Goal: Task Accomplishment & Management: Manage account settings

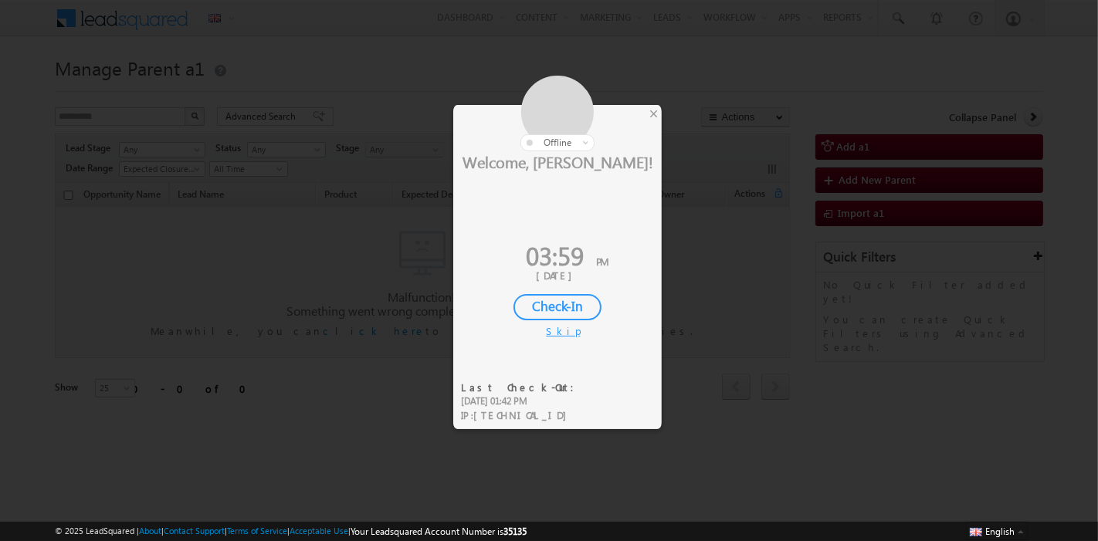
click at [661, 112] on div at bounding box center [557, 114] width 209 height 76
click at [655, 114] on div "×" at bounding box center [654, 113] width 16 height 17
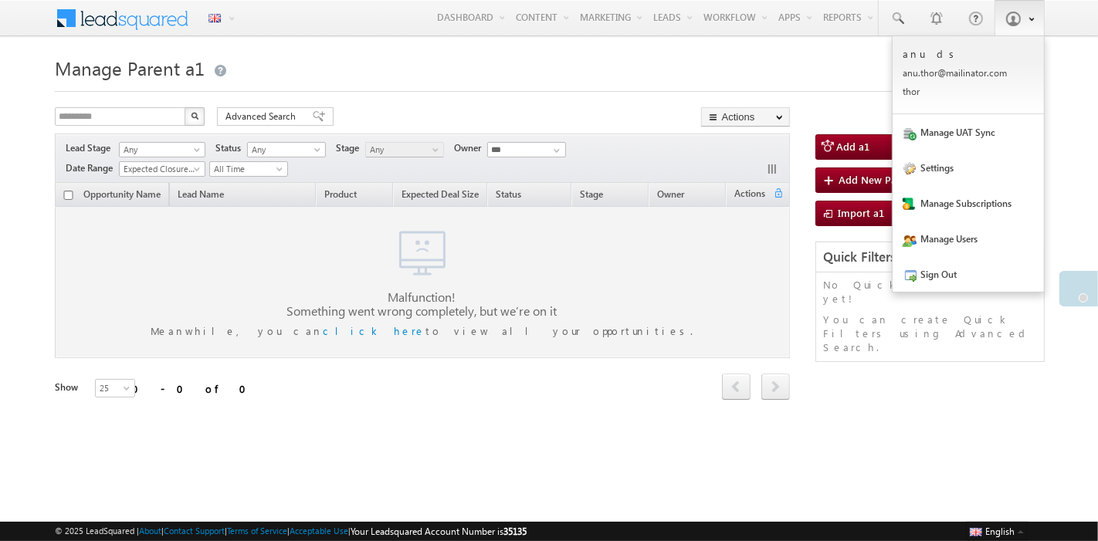
click at [1010, 29] on link at bounding box center [1020, 18] width 50 height 36
click at [959, 160] on link "Settings" at bounding box center [968, 168] width 151 height 36
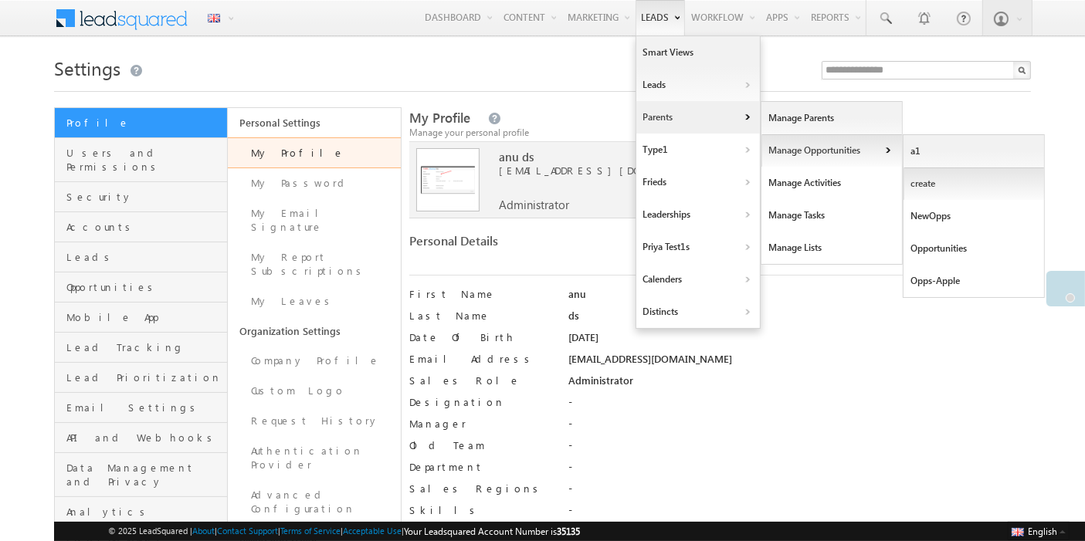
click at [920, 181] on link "create" at bounding box center [974, 184] width 141 height 32
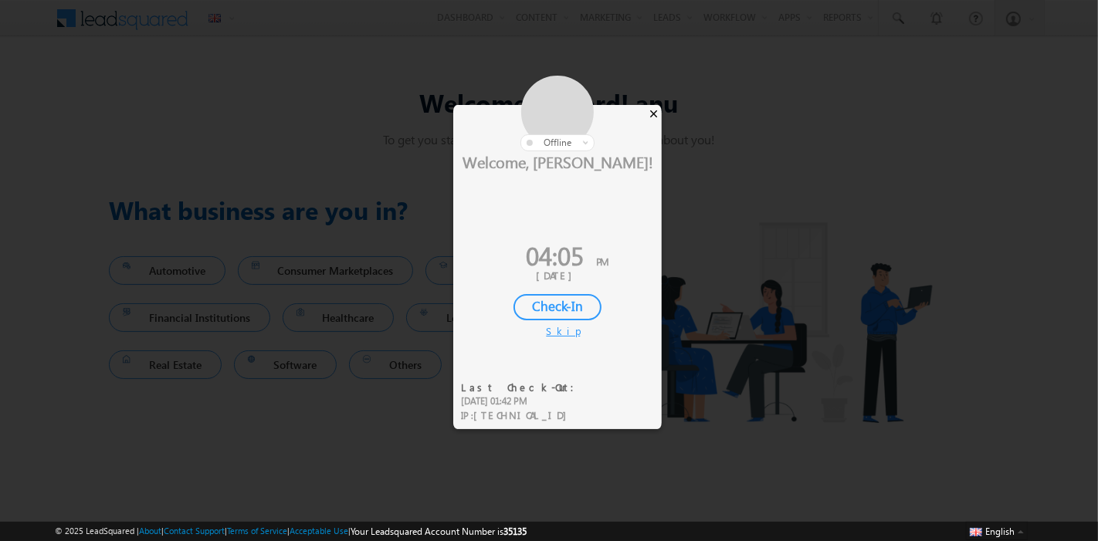
click at [656, 111] on div "×" at bounding box center [654, 113] width 16 height 17
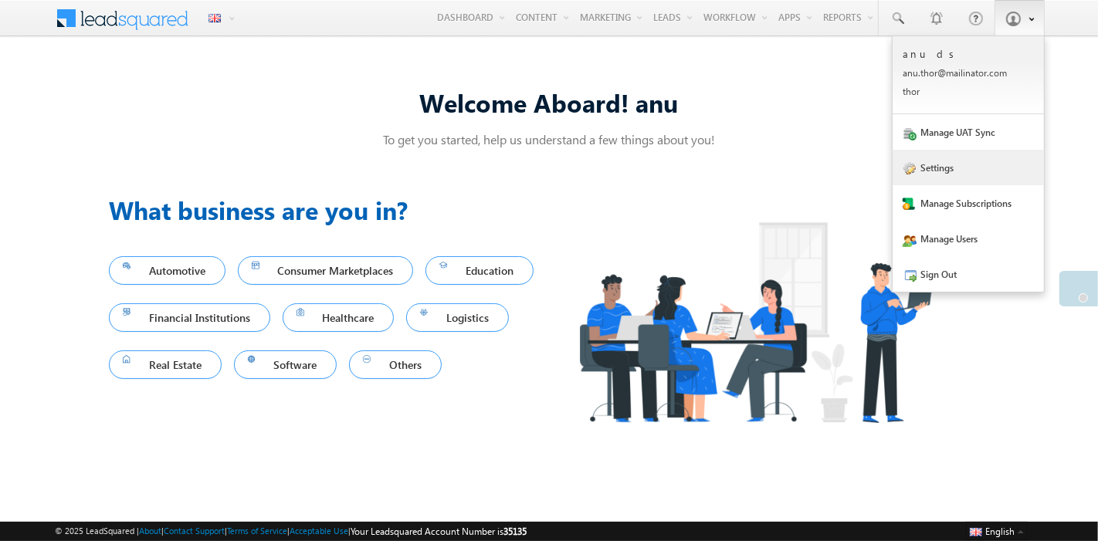
click at [959, 182] on link "Settings" at bounding box center [968, 168] width 151 height 36
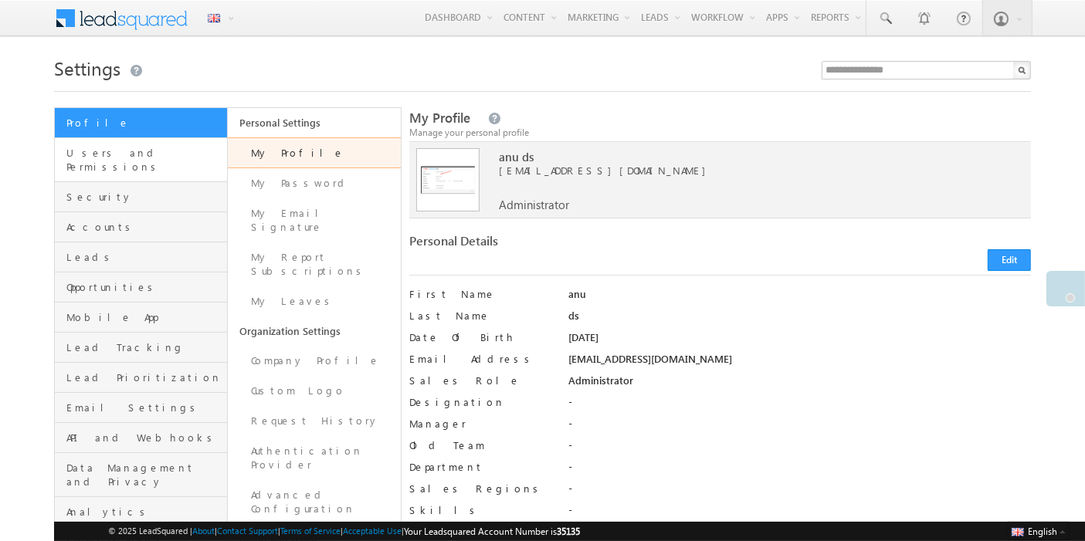
click at [127, 160] on link "Users and Permissions" at bounding box center [141, 160] width 172 height 44
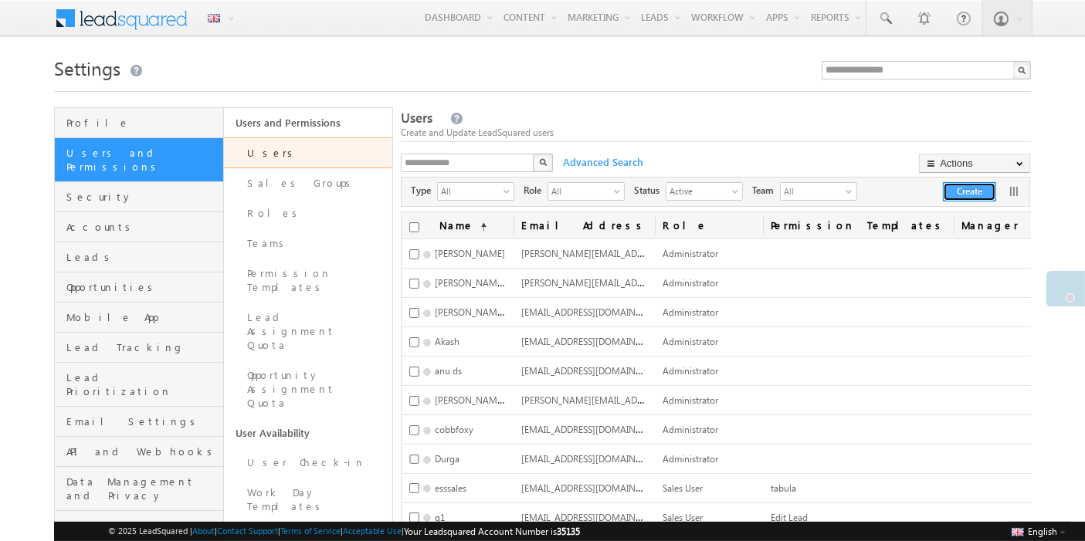
click at [958, 192] on button "Create" at bounding box center [969, 191] width 53 height 19
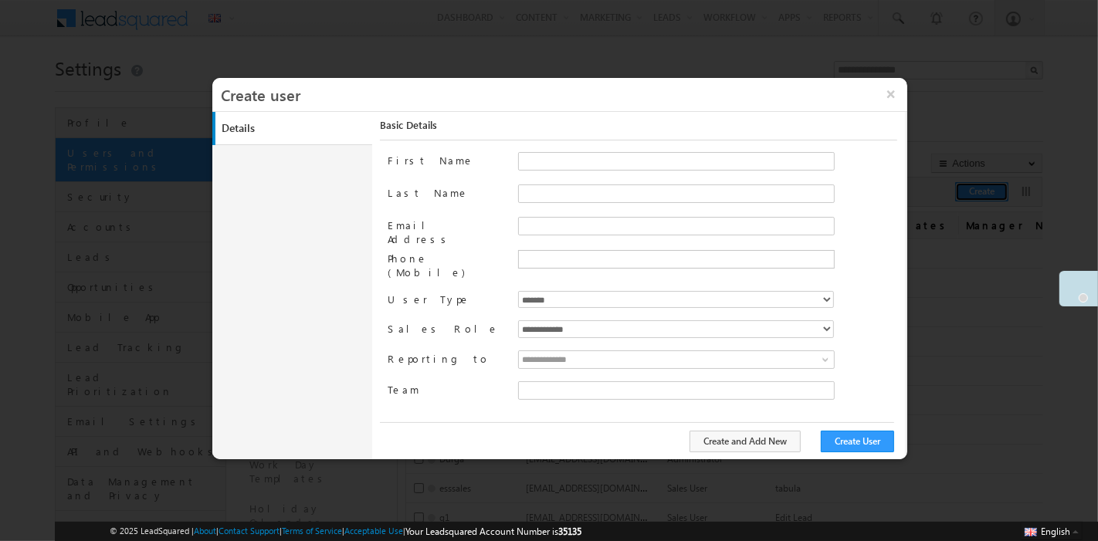
type input "**********"
click at [543, 163] on input "First Name" at bounding box center [676, 161] width 317 height 19
type input "*********"
click at [531, 260] on input "text" at bounding box center [675, 259] width 309 height 12
click at [527, 232] on input "Email Address" at bounding box center [676, 226] width 317 height 19
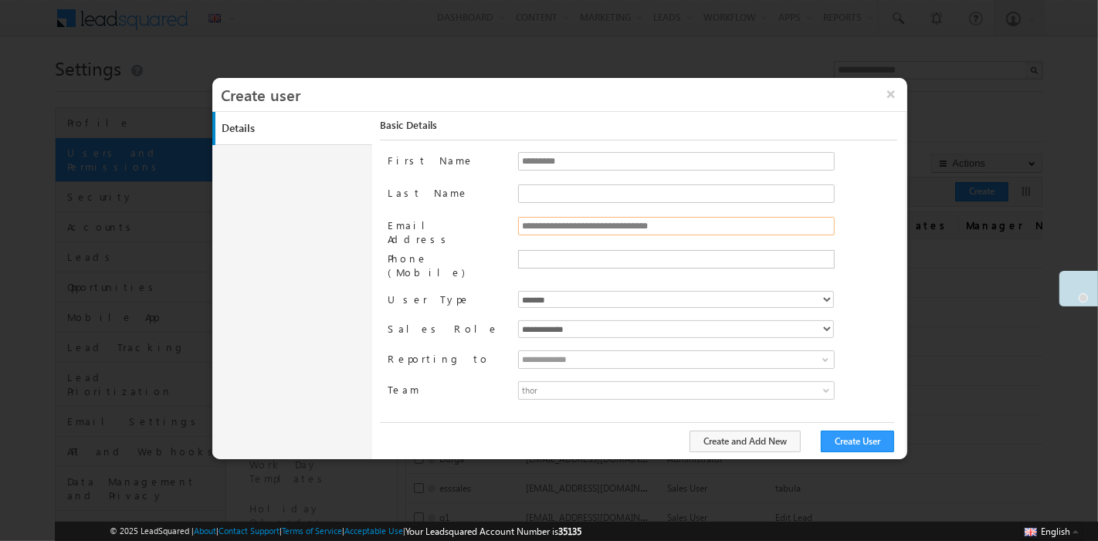
drag, startPoint x: 704, startPoint y: 224, endPoint x: 489, endPoint y: 232, distance: 214.9
click at [489, 232] on div "**********" at bounding box center [642, 233] width 509 height 33
type input "**********"
click at [865, 439] on button "Create User" at bounding box center [857, 442] width 73 height 22
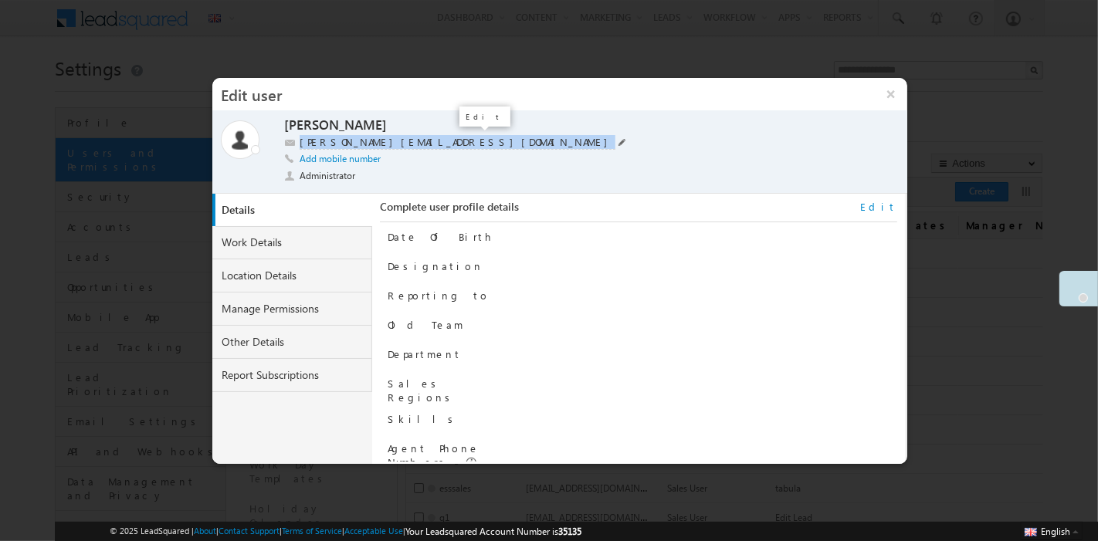
drag, startPoint x: 300, startPoint y: 142, endPoint x: 476, endPoint y: 144, distance: 176.1
click at [476, 144] on div "nagashree.n+35153@leadsquared.com" at bounding box center [565, 142] width 562 height 15
copy label "nagashree.n+35153@leadsquared.com"
click at [894, 100] on button "×" at bounding box center [890, 94] width 33 height 32
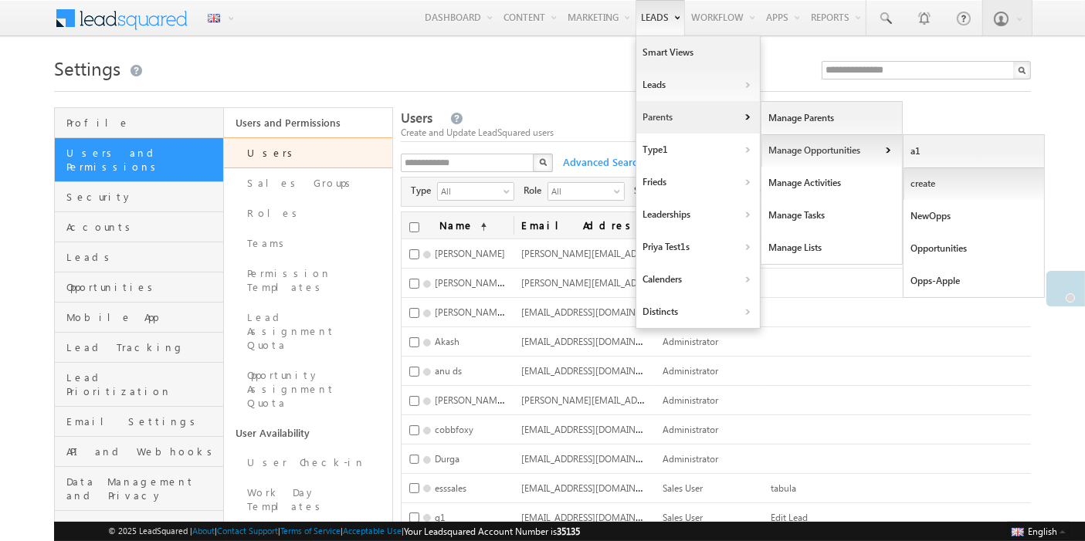
click at [913, 178] on link "create" at bounding box center [974, 184] width 141 height 32
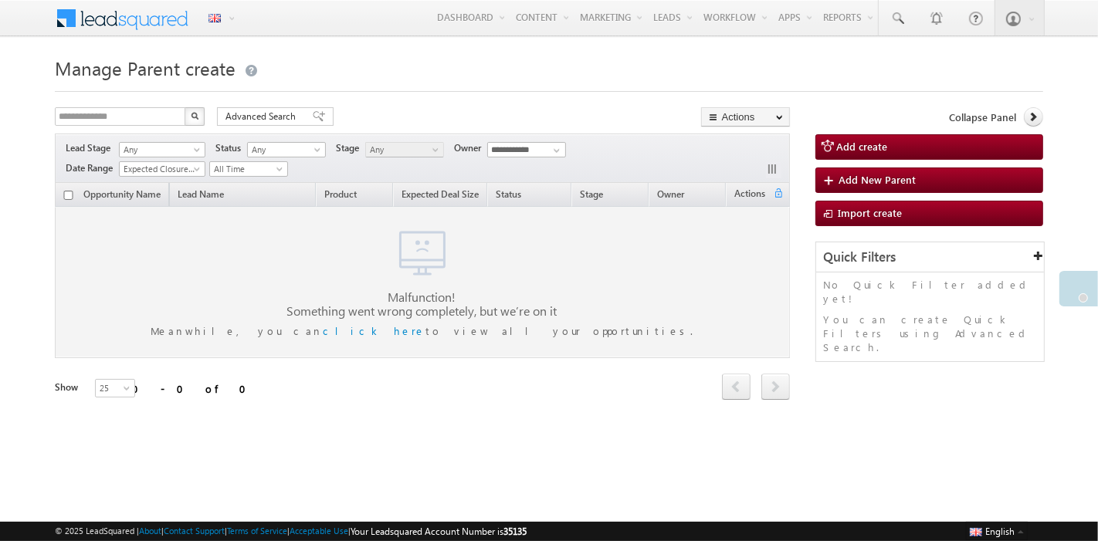
click at [77, 253] on div at bounding box center [422, 245] width 733 height 77
drag, startPoint x: 550, startPoint y: 531, endPoint x: 524, endPoint y: 531, distance: 26.3
click at [524, 531] on span "Your Leadsquared Account Number is 35135" at bounding box center [439, 532] width 176 height 12
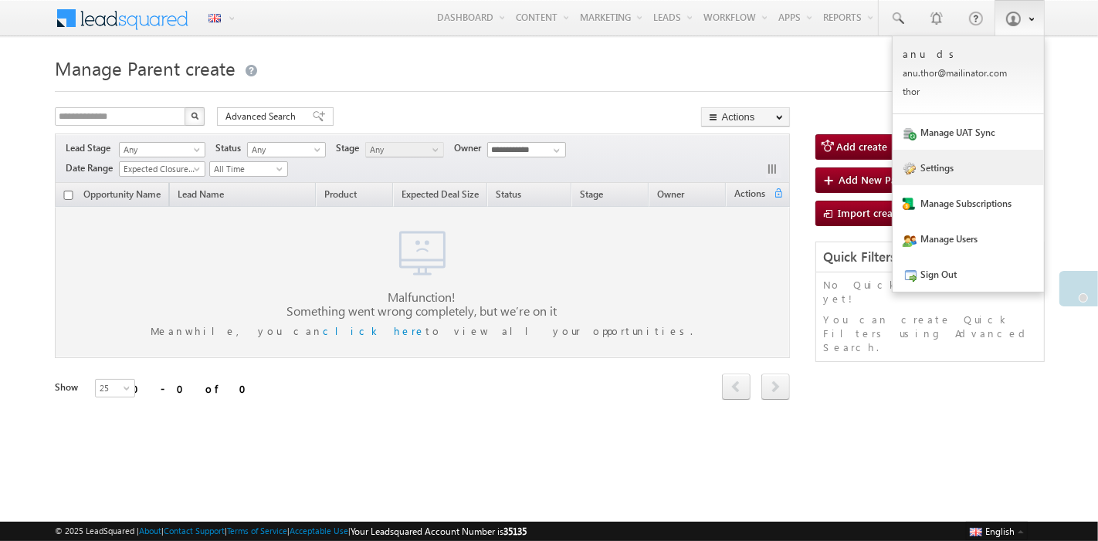
click at [955, 169] on link "Settings" at bounding box center [968, 168] width 151 height 36
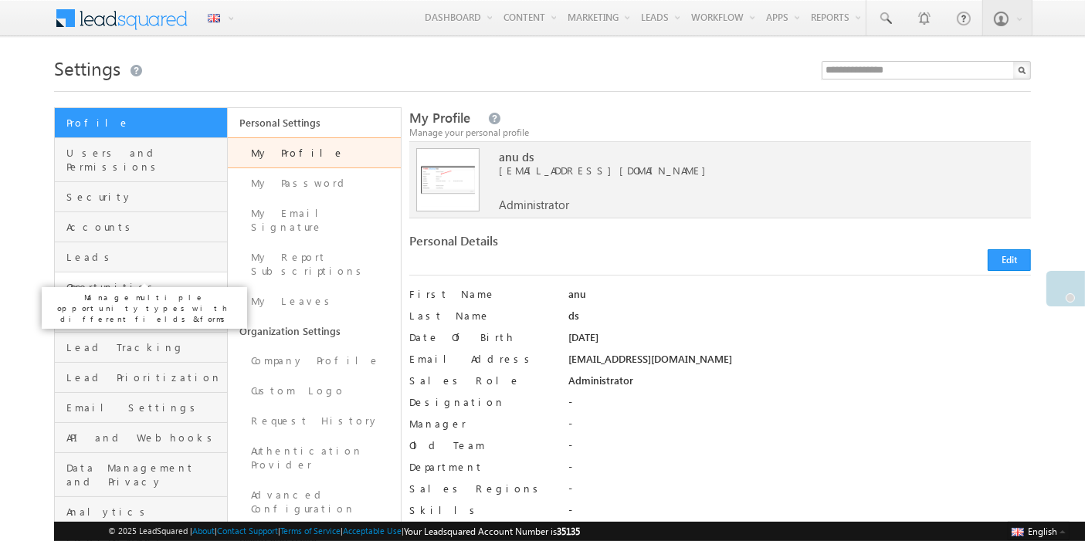
click at [148, 280] on span "Opportunities" at bounding box center [144, 287] width 157 height 14
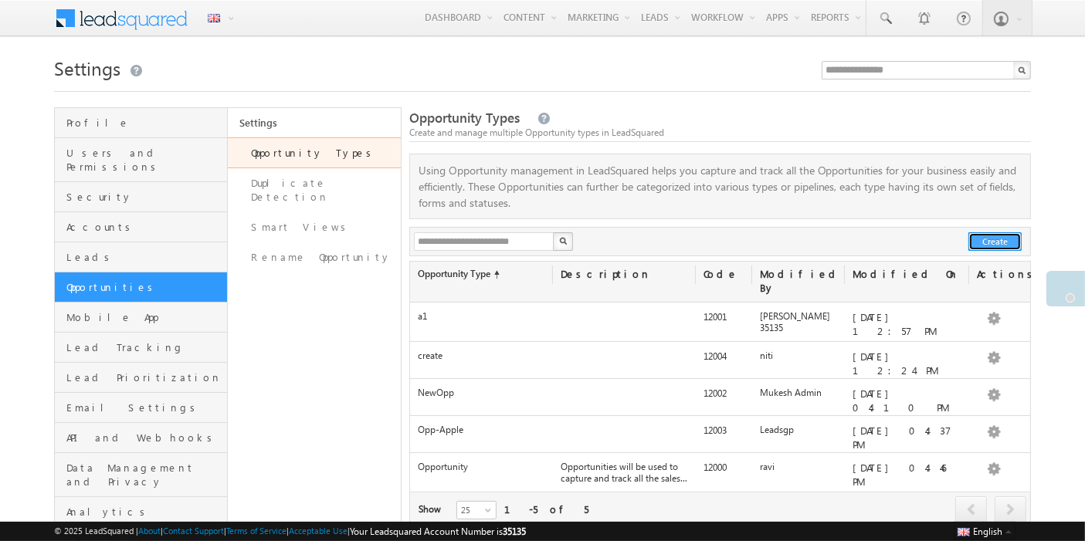
click at [986, 245] on button "Create" at bounding box center [995, 241] width 53 height 19
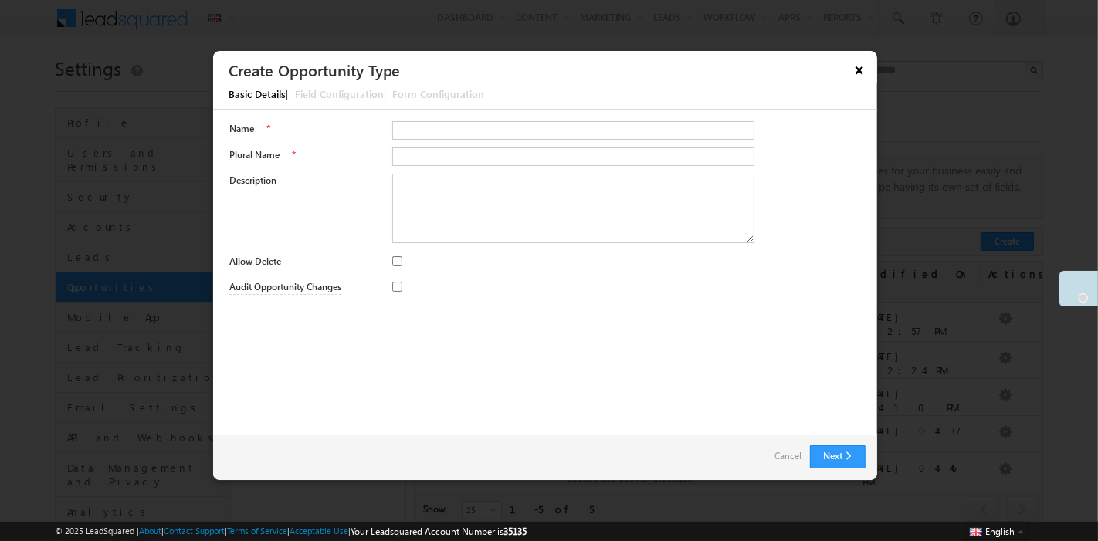
click at [858, 75] on button "×" at bounding box center [859, 69] width 25 height 27
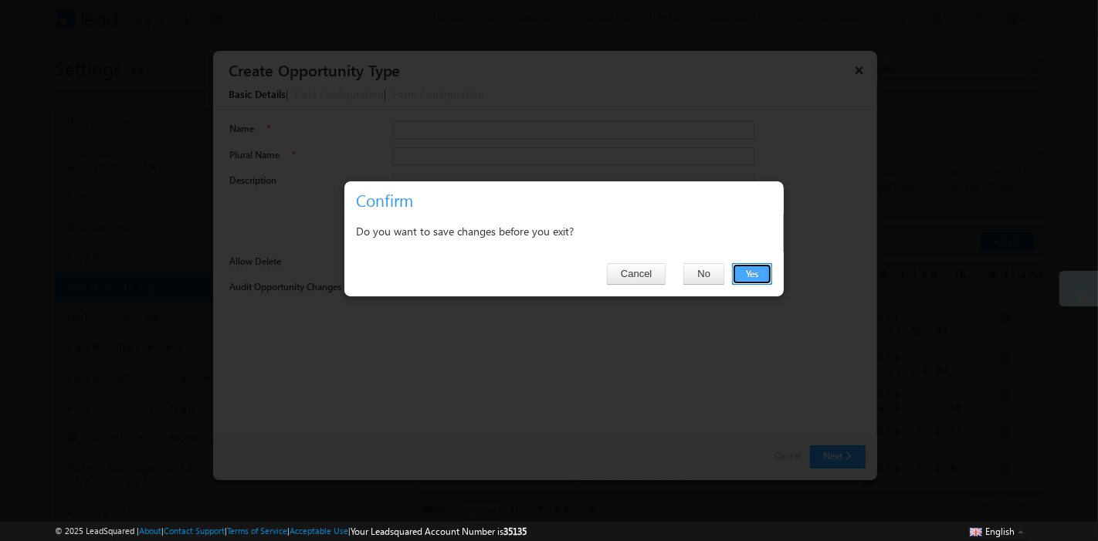
click at [738, 269] on button "Yes" at bounding box center [752, 274] width 40 height 22
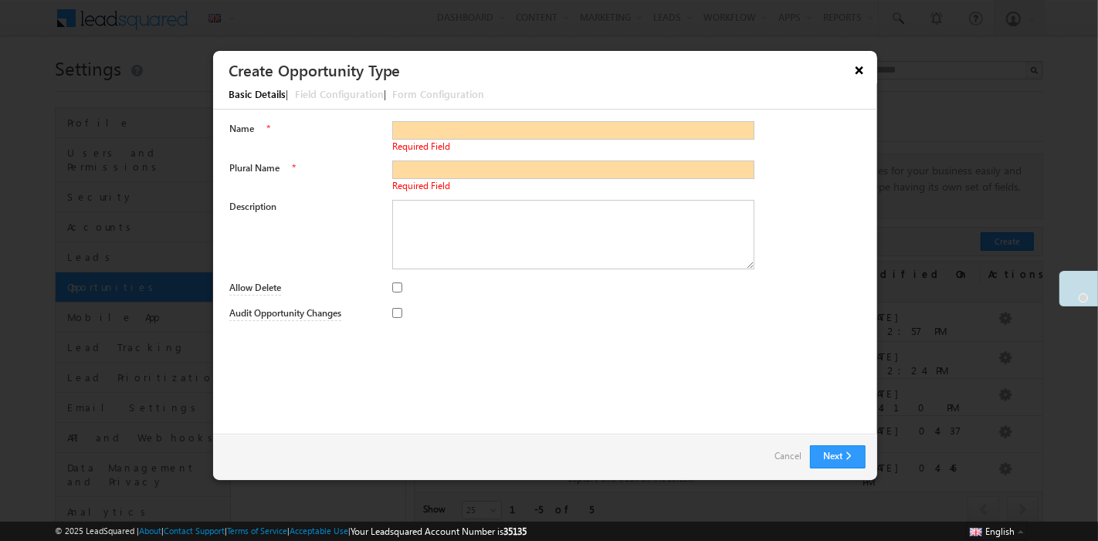
click at [856, 71] on button "×" at bounding box center [859, 69] width 25 height 27
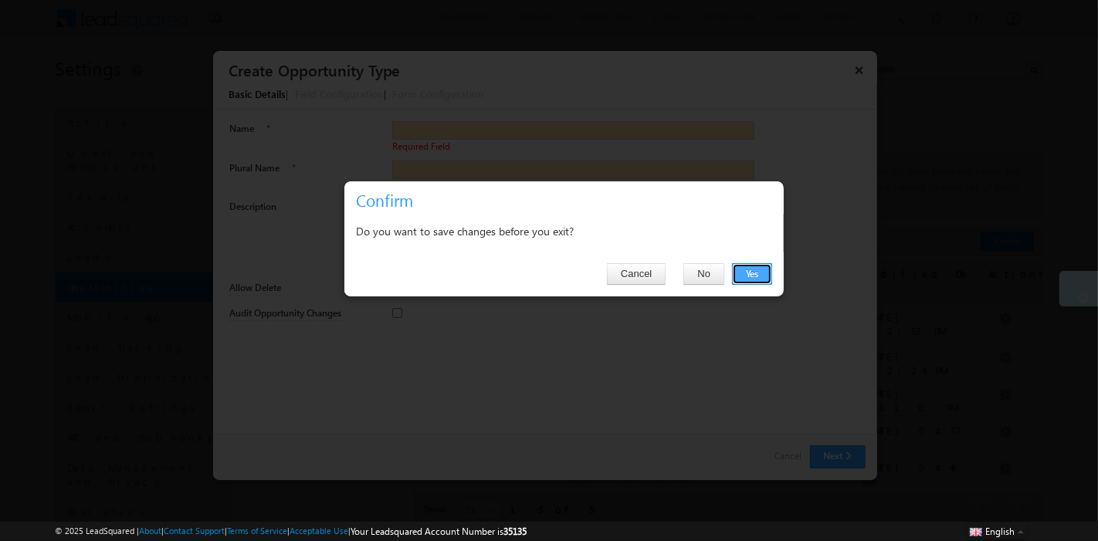
click at [755, 274] on button "Yes" at bounding box center [752, 274] width 40 height 22
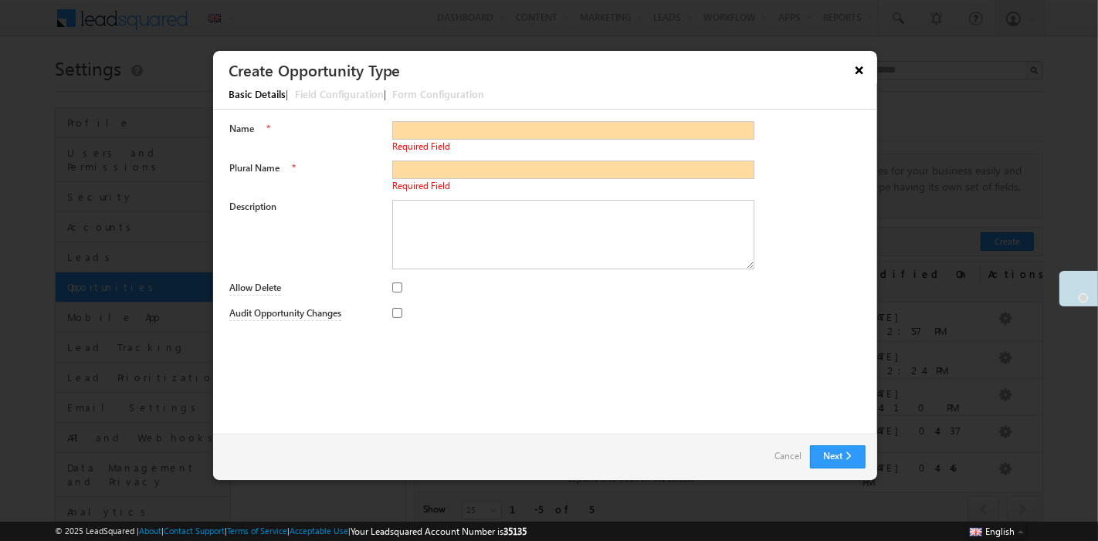
click at [858, 66] on button "×" at bounding box center [859, 69] width 25 height 27
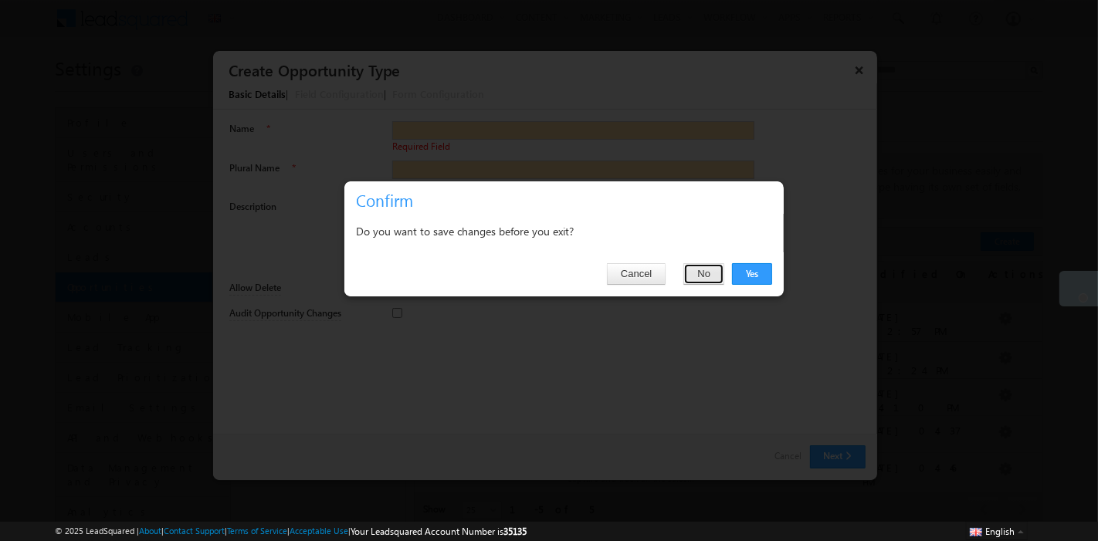
click at [701, 275] on button "No" at bounding box center [704, 274] width 41 height 22
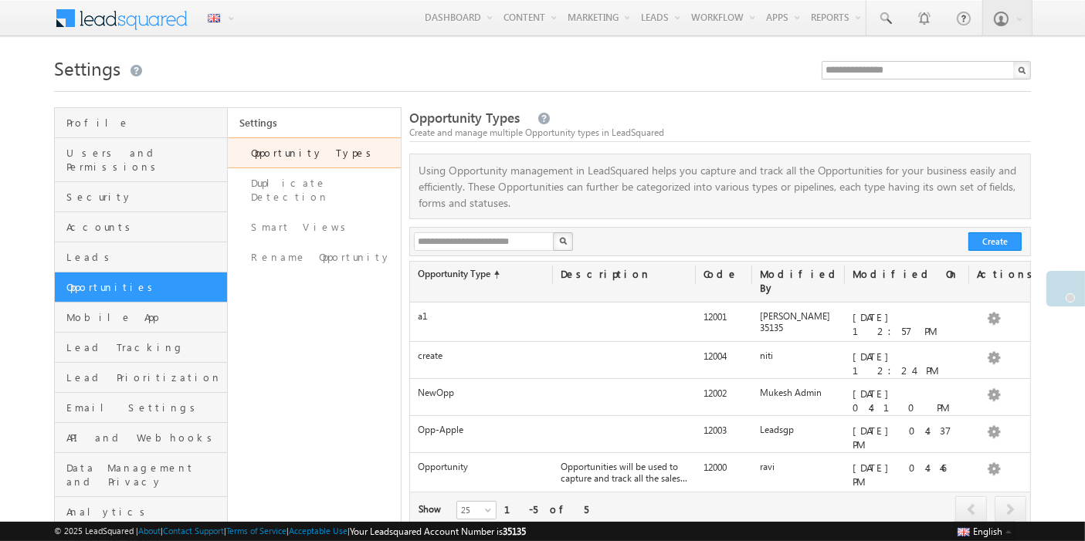
scroll to position [86, 0]
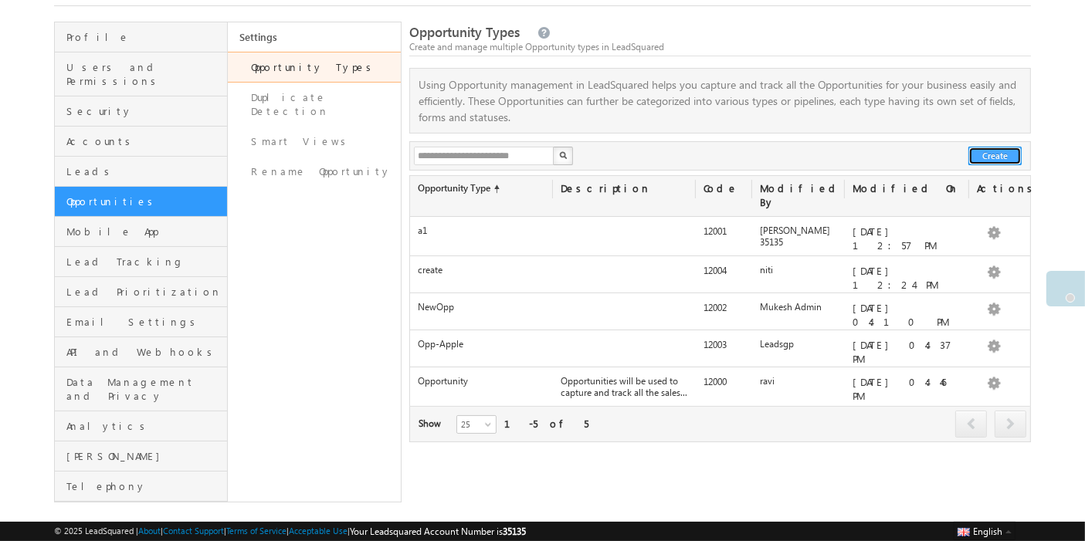
click at [972, 153] on button "Create" at bounding box center [995, 156] width 53 height 19
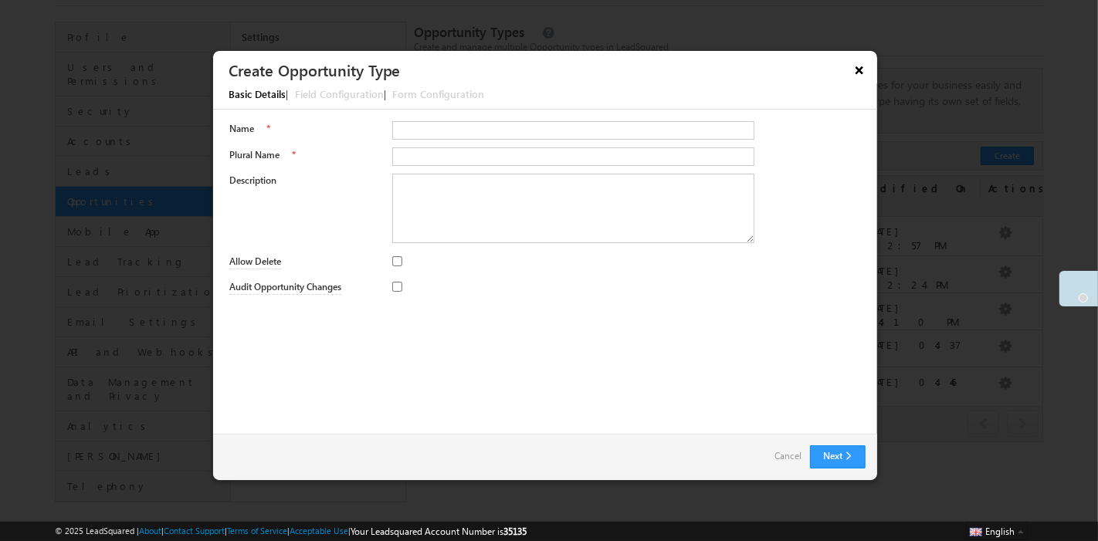
click at [856, 76] on button "×" at bounding box center [859, 69] width 25 height 27
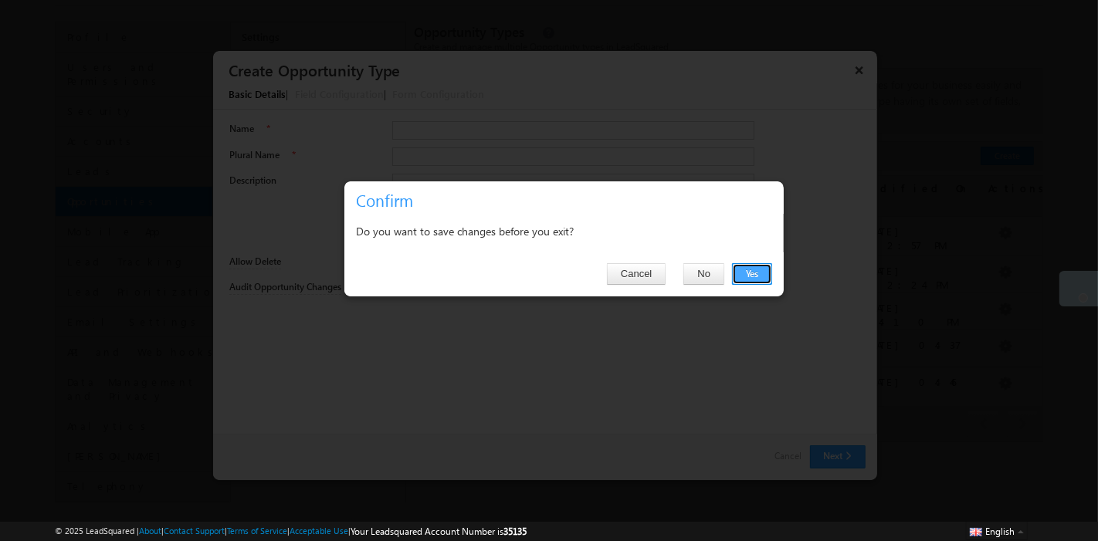
click at [734, 267] on button "Yes" at bounding box center [752, 274] width 40 height 22
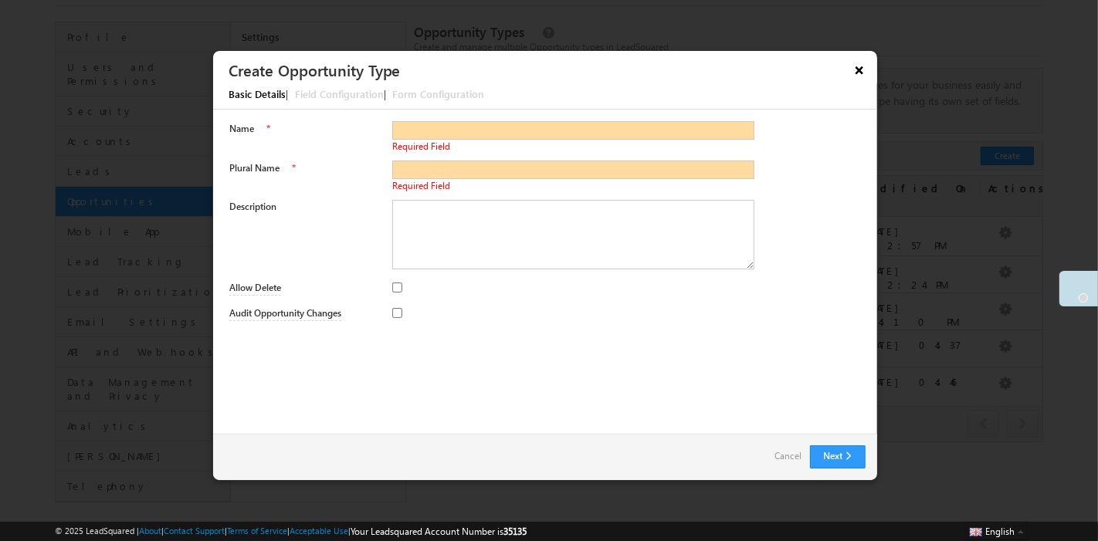
click at [854, 66] on button "×" at bounding box center [859, 69] width 25 height 27
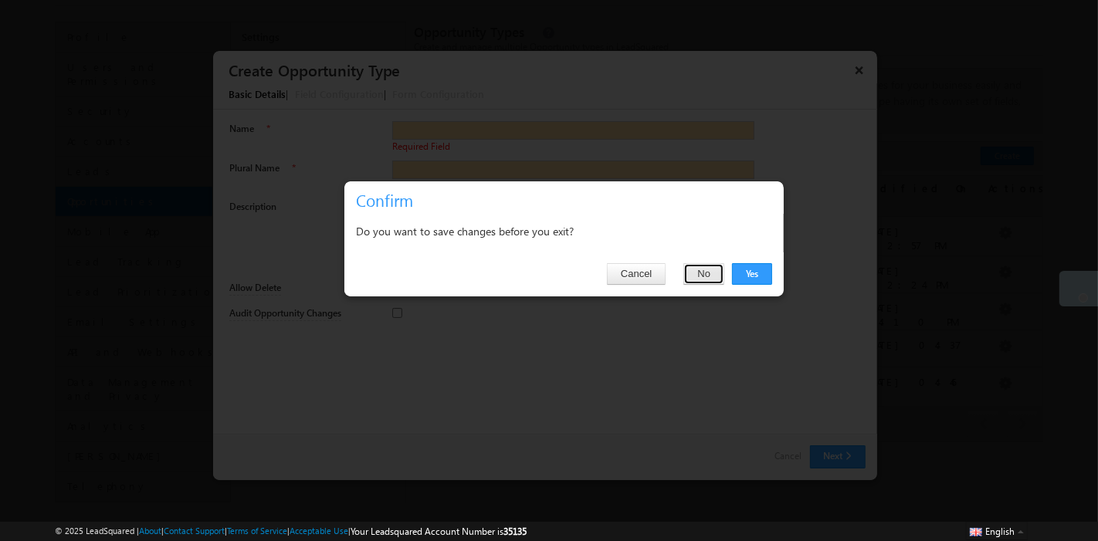
click at [694, 274] on button "No" at bounding box center [704, 274] width 41 height 22
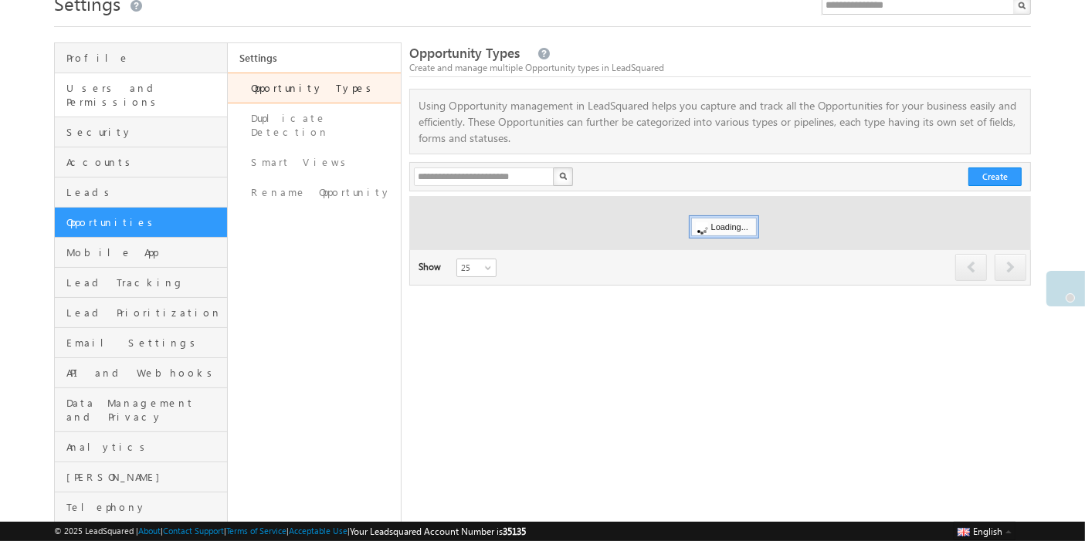
scroll to position [2, 0]
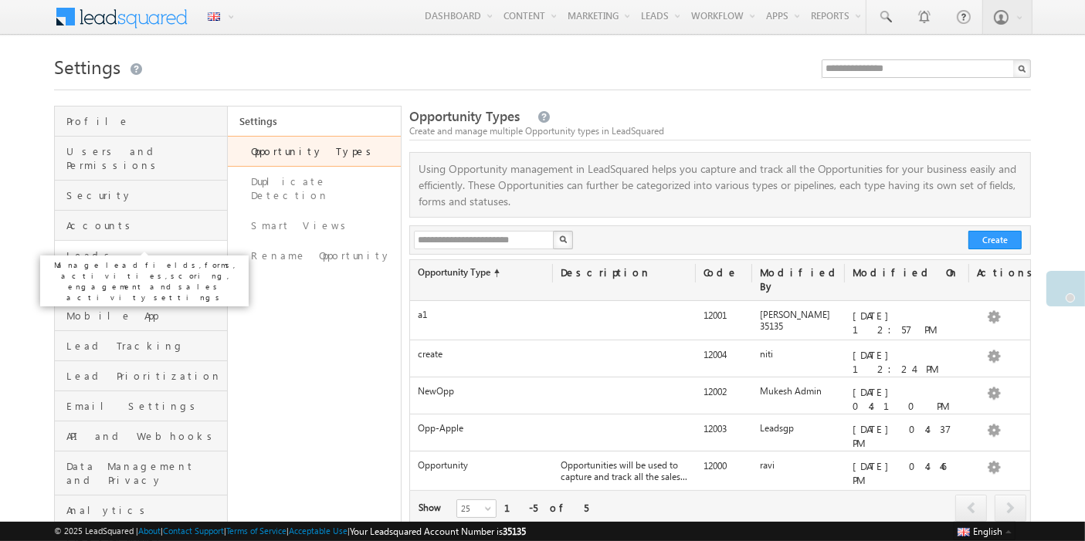
click at [97, 249] on span "Leads" at bounding box center [144, 256] width 157 height 14
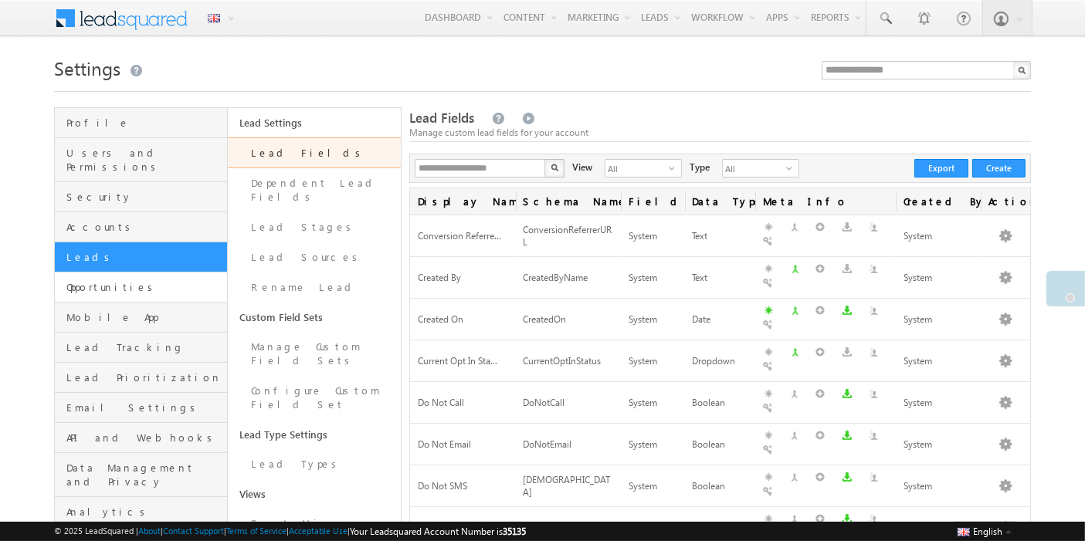
click at [112, 280] on span "Opportunities" at bounding box center [144, 287] width 157 height 14
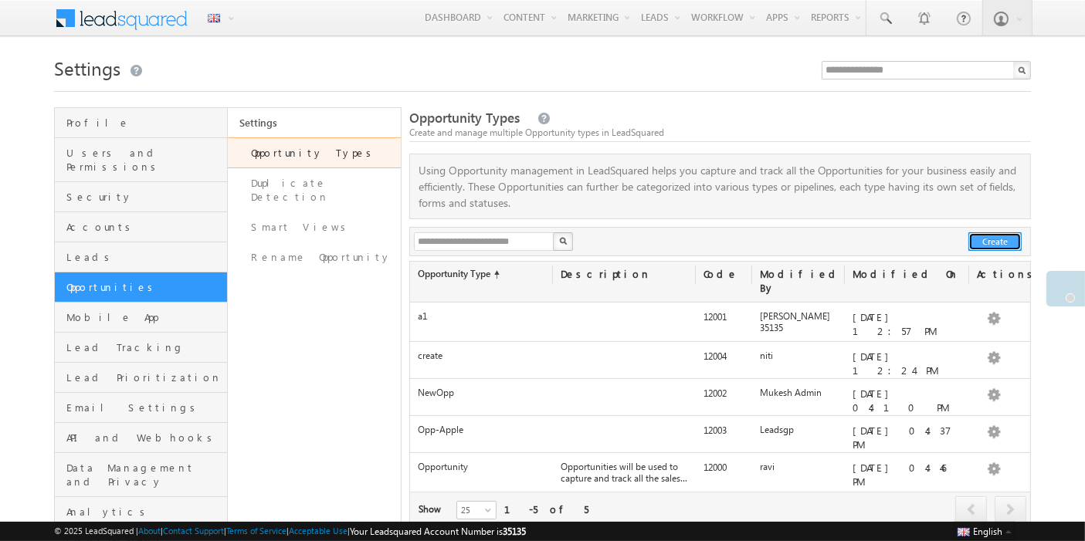
click at [985, 241] on button "Create" at bounding box center [995, 241] width 53 height 19
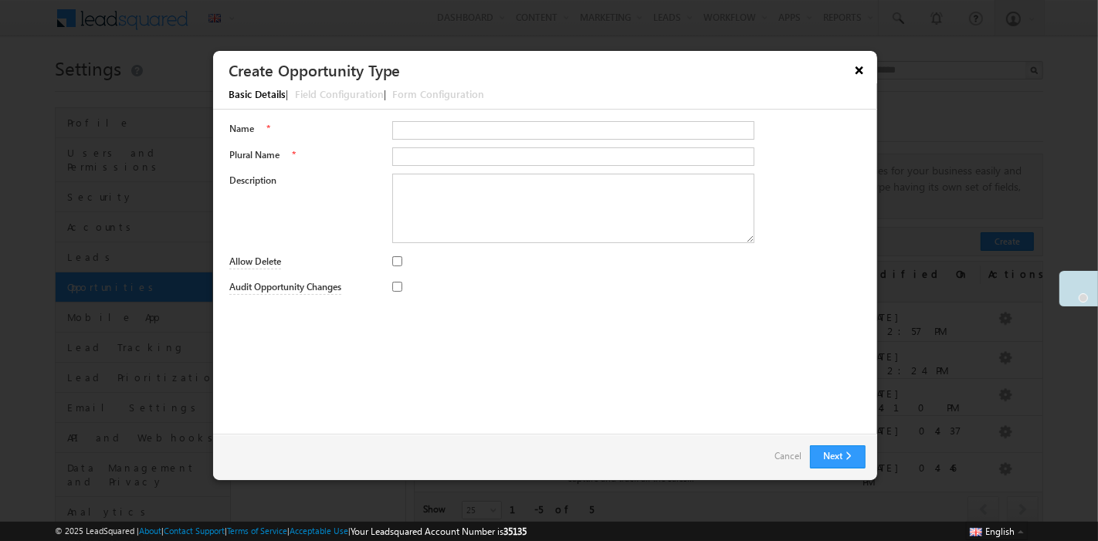
click at [857, 67] on button "×" at bounding box center [859, 69] width 25 height 27
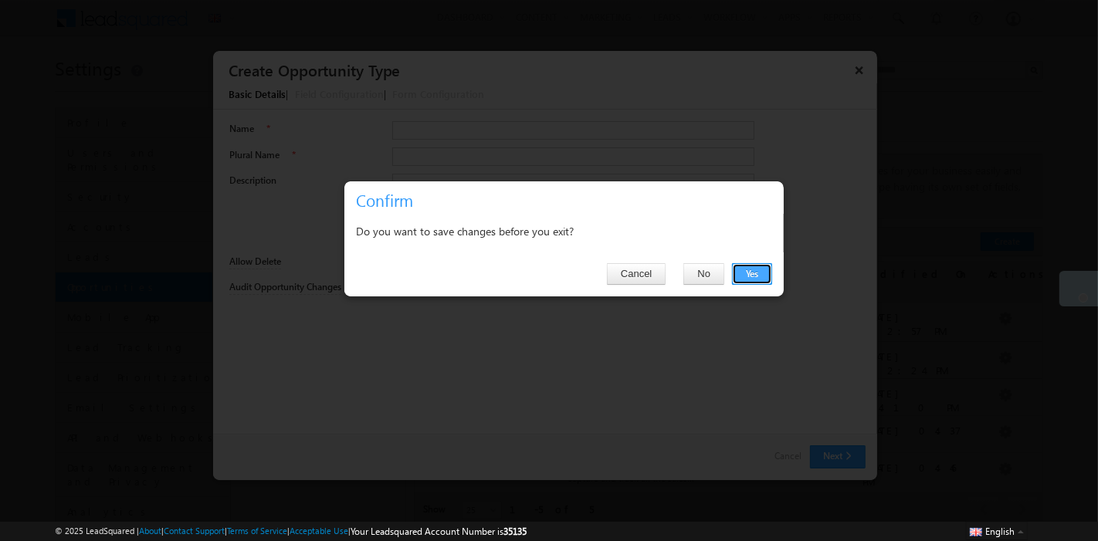
click at [752, 263] on button "Yes" at bounding box center [752, 274] width 40 height 22
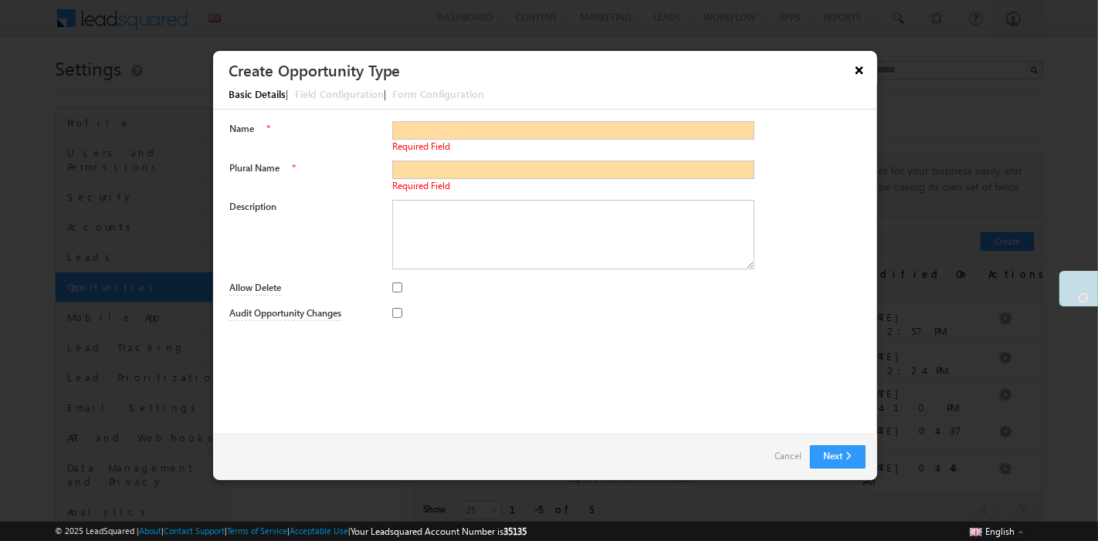
click at [861, 76] on button "×" at bounding box center [859, 69] width 25 height 27
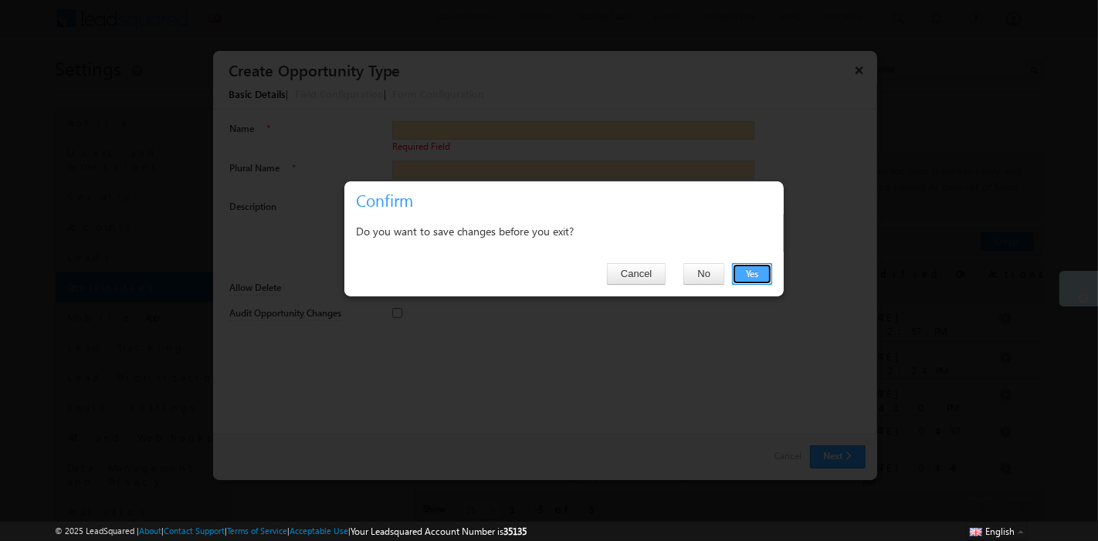
click at [742, 270] on button "Yes" at bounding box center [752, 274] width 40 height 22
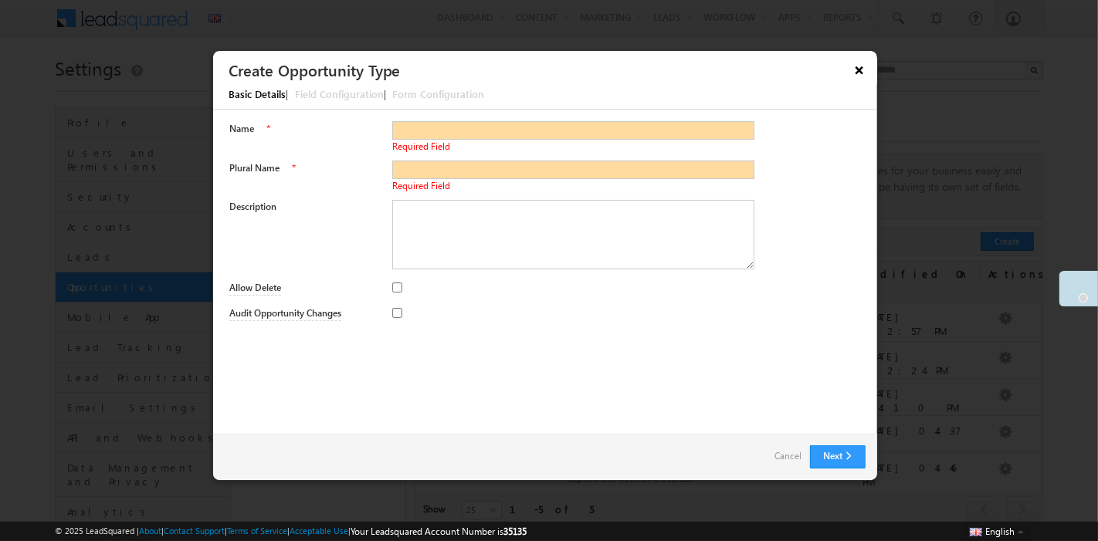
click at [853, 76] on button "×" at bounding box center [859, 69] width 25 height 27
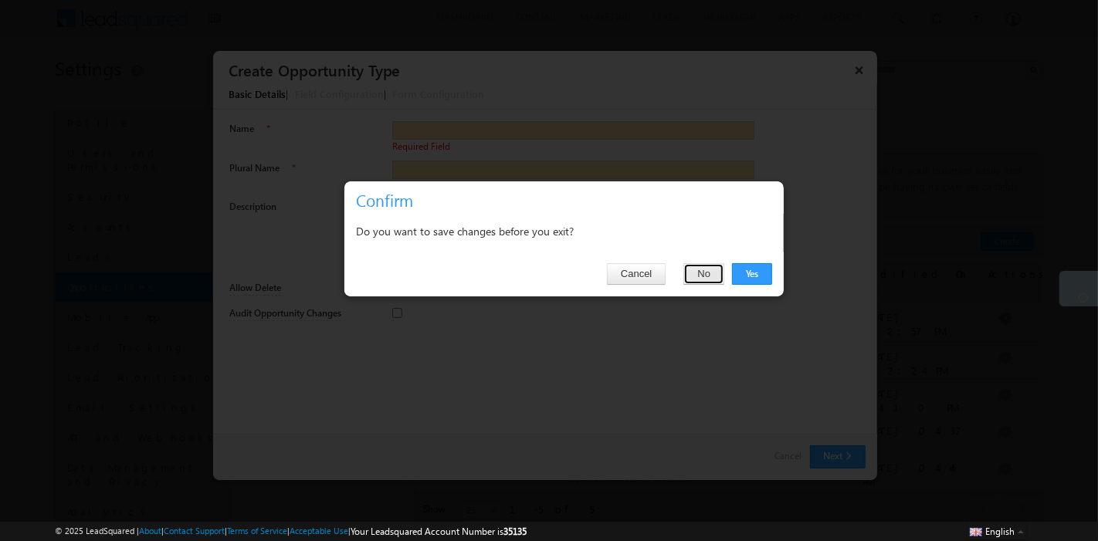
click at [704, 268] on button "No" at bounding box center [704, 274] width 41 height 22
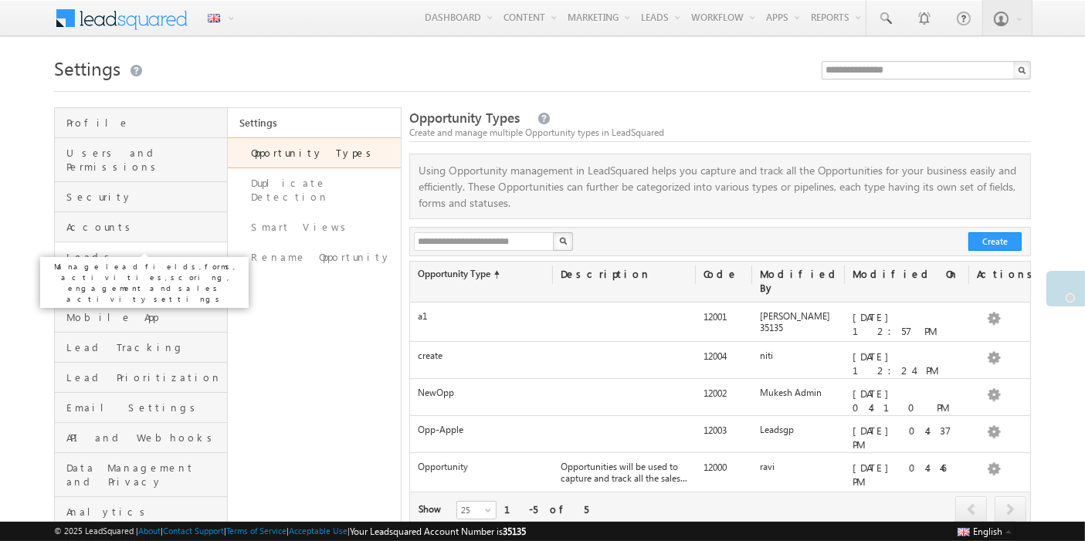
click at [112, 250] on span "Leads" at bounding box center [144, 257] width 157 height 14
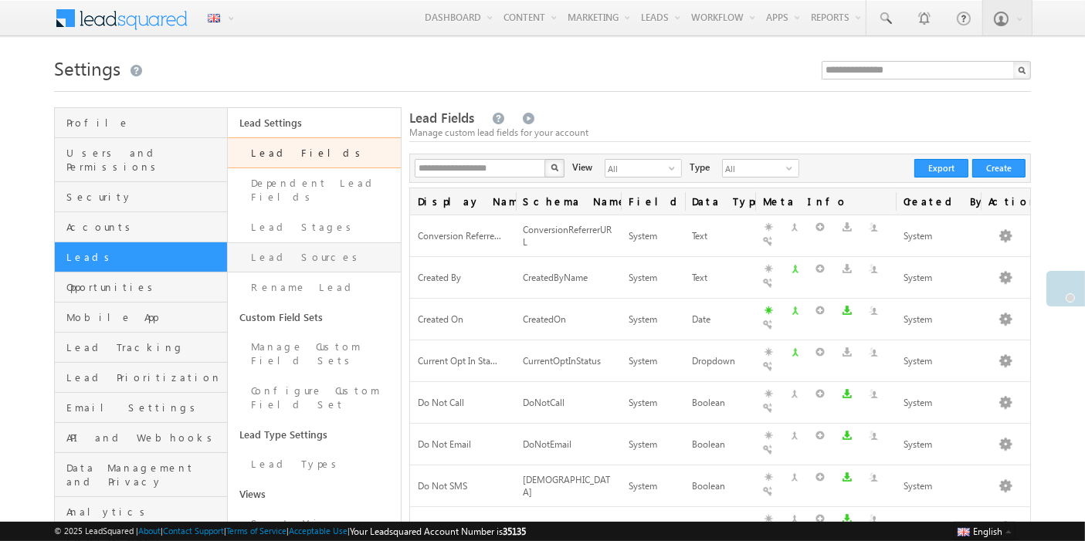
scroll to position [171, 0]
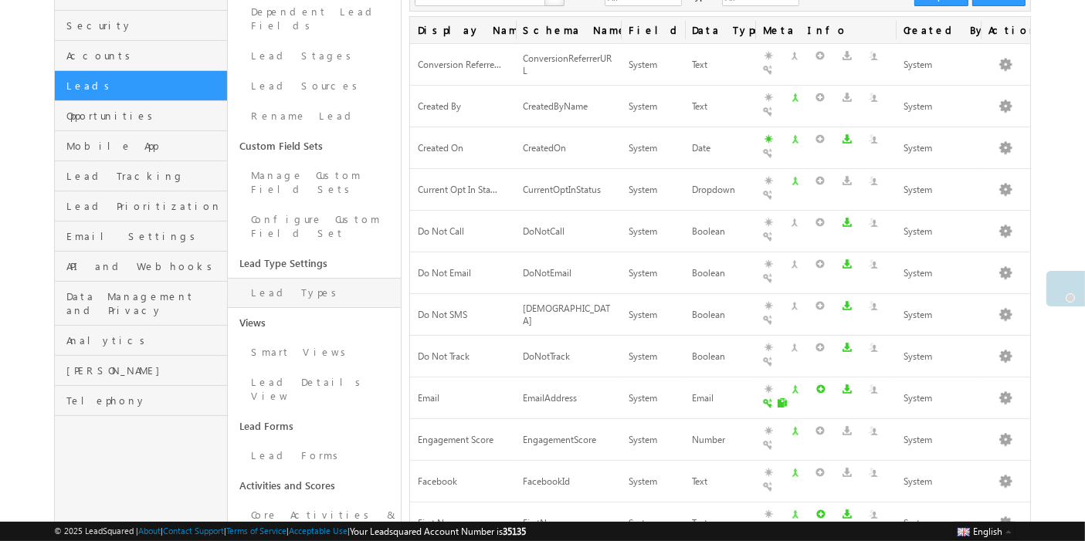
click at [341, 278] on link "Lead Types" at bounding box center [314, 293] width 173 height 30
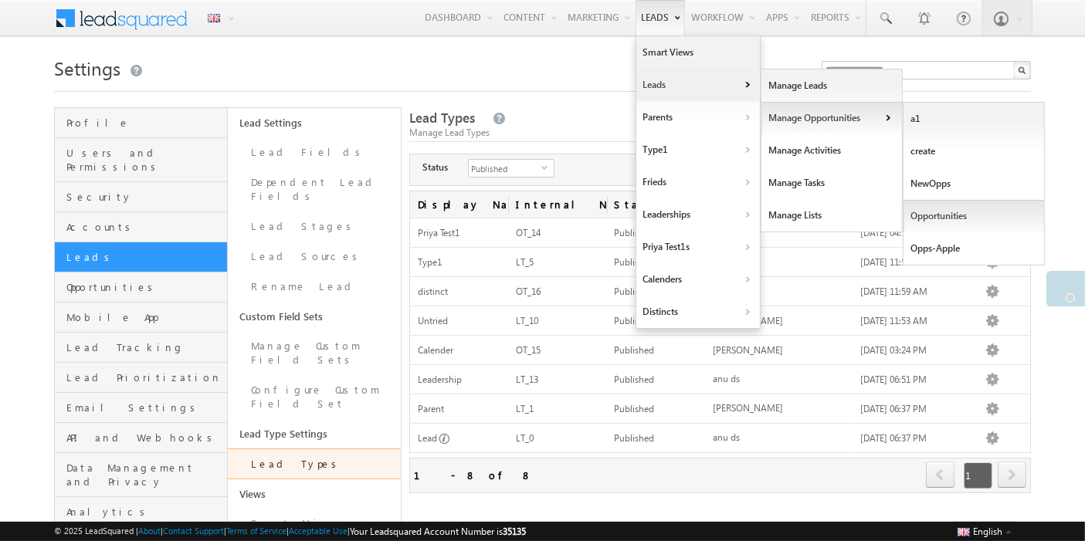
click at [923, 212] on link "Opportunities" at bounding box center [974, 216] width 141 height 32
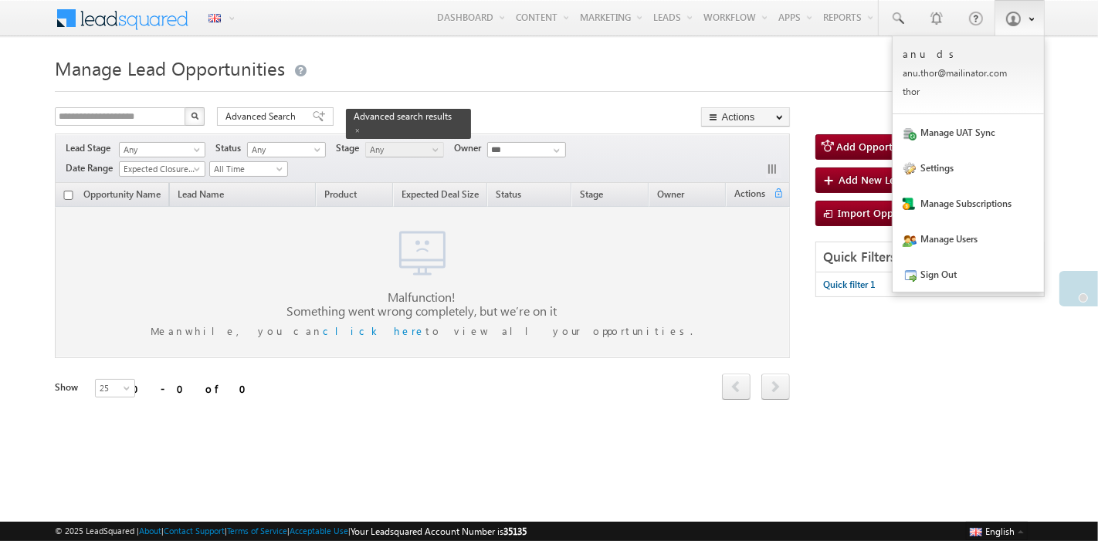
click at [1028, 25] on link at bounding box center [1020, 18] width 50 height 36
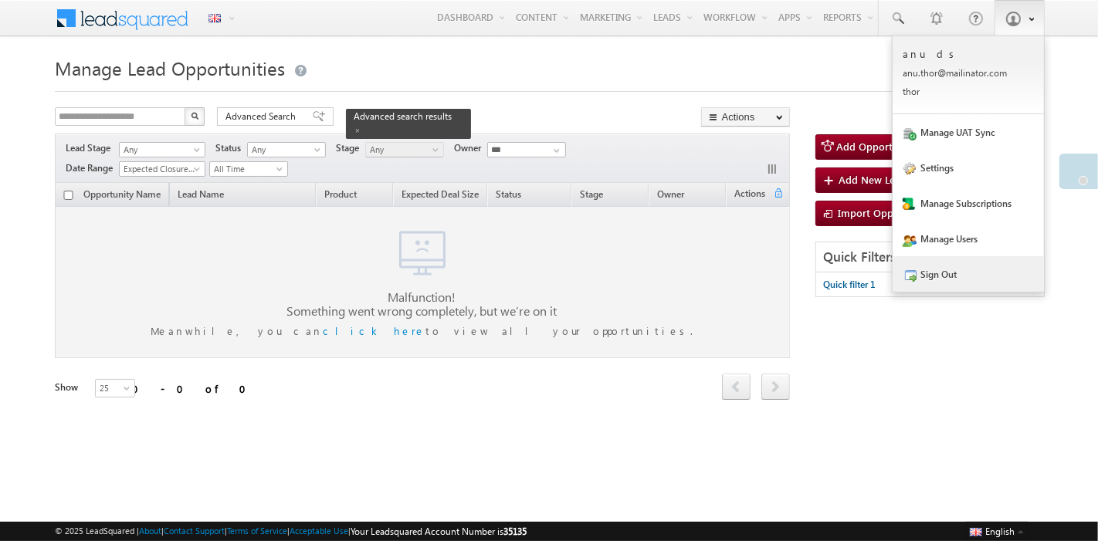
click at [970, 282] on link "Sign Out" at bounding box center [968, 274] width 151 height 36
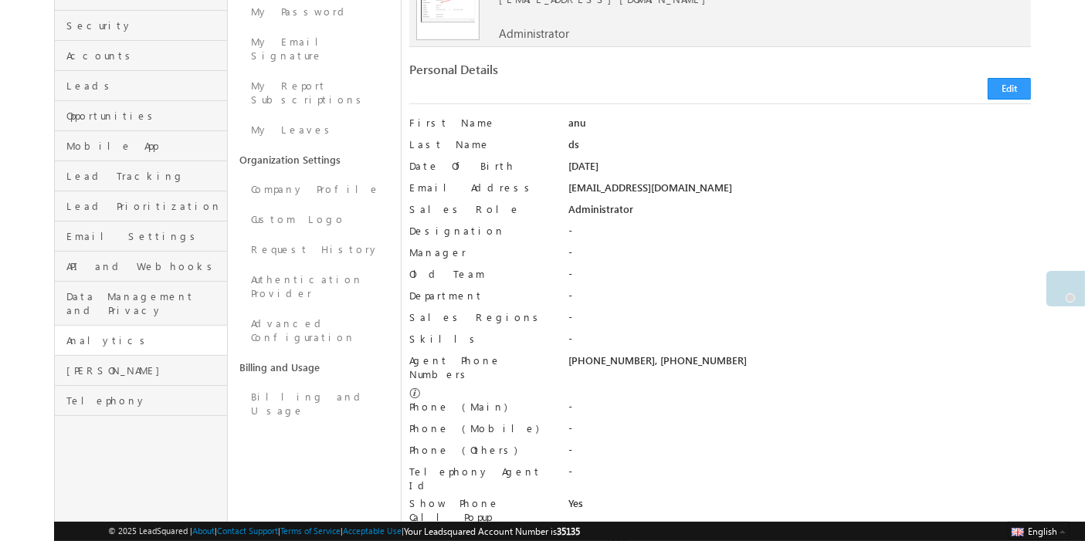
scroll to position [86, 0]
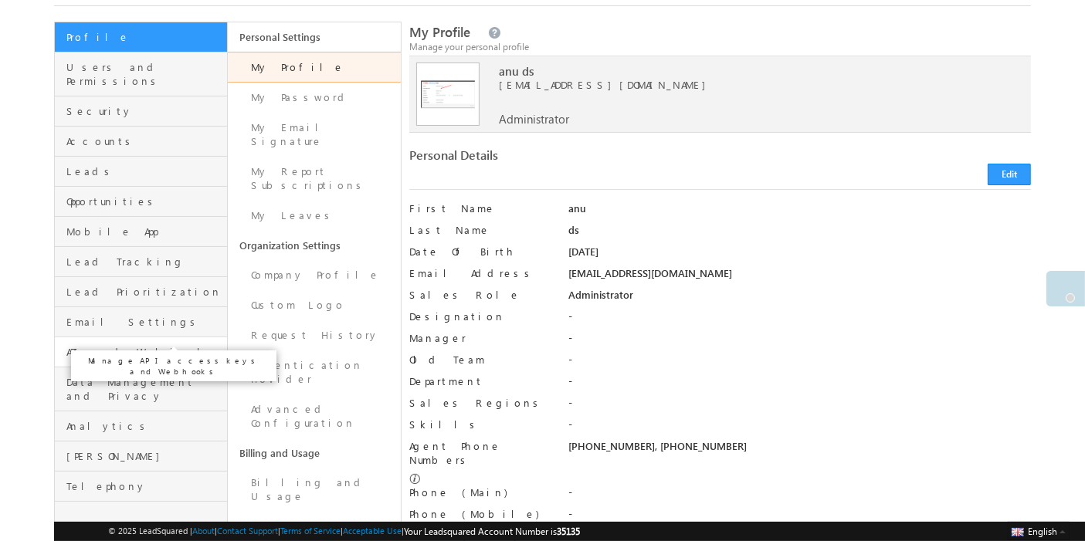
click at [127, 345] on span "API and Webhooks" at bounding box center [144, 352] width 157 height 14
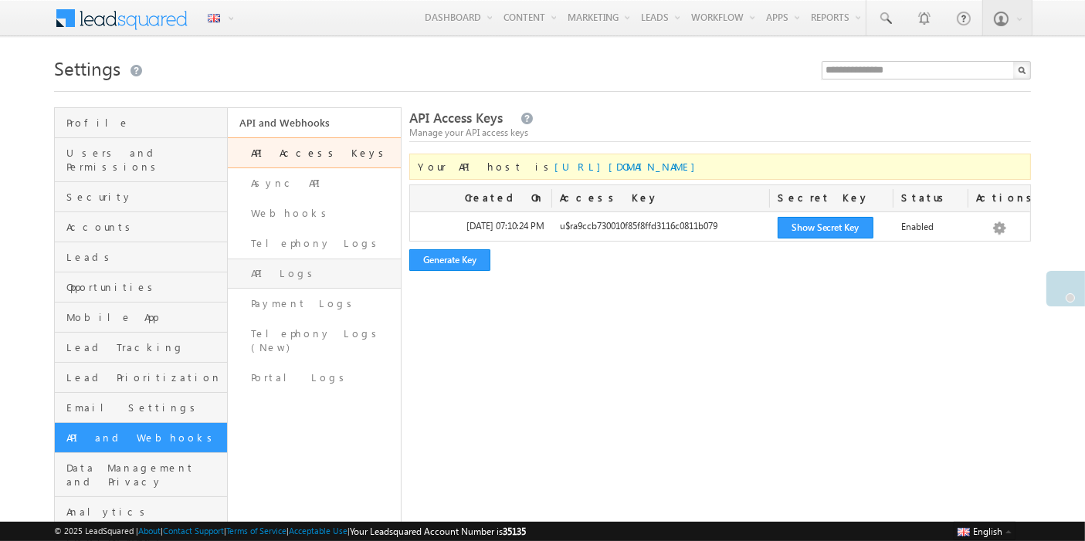
click at [280, 276] on link "API Logs" at bounding box center [314, 274] width 173 height 30
